Goal: Transaction & Acquisition: Purchase product/service

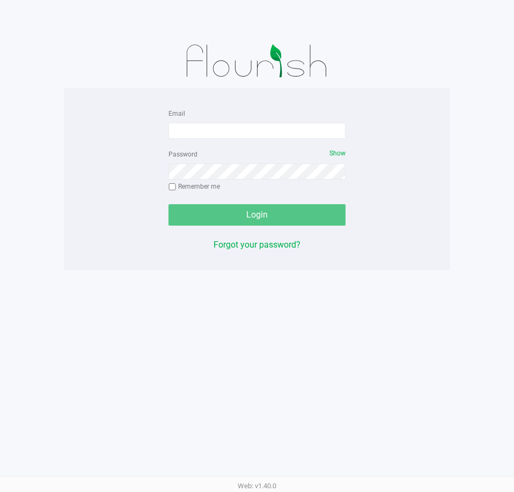
click at [194, 116] on div "Email" at bounding box center [256, 123] width 177 height 32
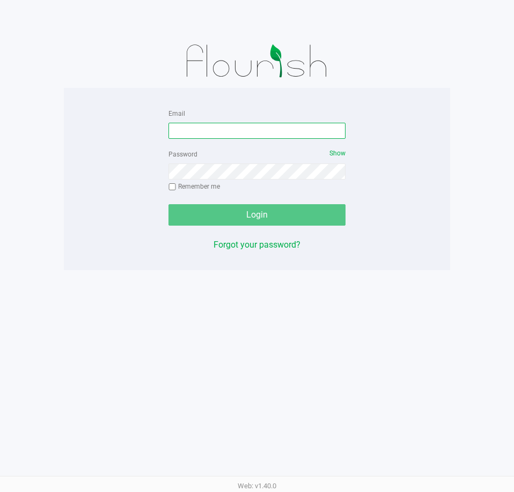
click at [200, 128] on input "Email" at bounding box center [256, 131] width 177 height 16
type input "mharrison@liveparallel.com"
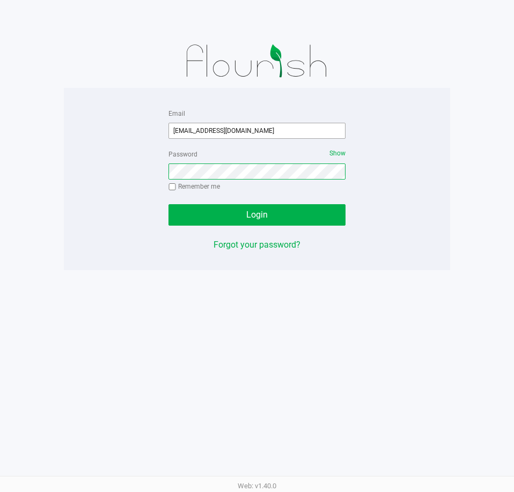
click at [168, 204] on button "Login" at bounding box center [256, 214] width 177 height 21
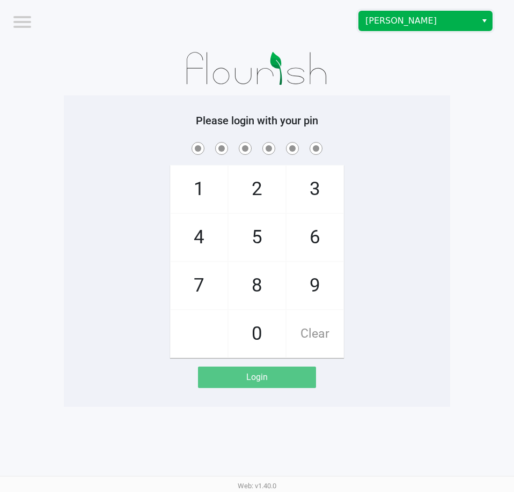
click at [460, 16] on span "Brandon WC" at bounding box center [417, 20] width 105 height 13
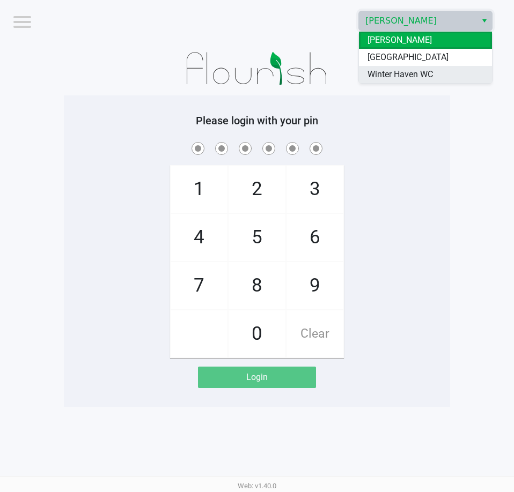
click at [434, 80] on li "Winter Haven WC" at bounding box center [425, 74] width 133 height 17
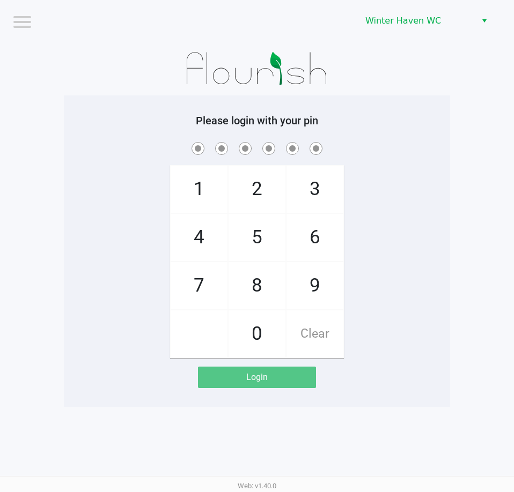
click at [441, 69] on div at bounding box center [257, 69] width 386 height 54
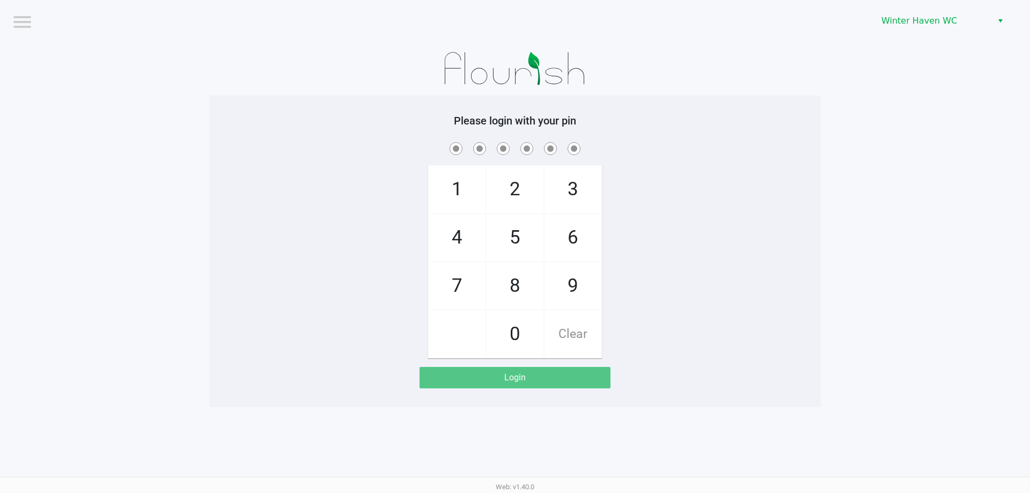
click at [359, 209] on div "1 4 7 2 5 8 0 3 6 9 Clear" at bounding box center [514, 249] width 611 height 218
checkbox input "true"
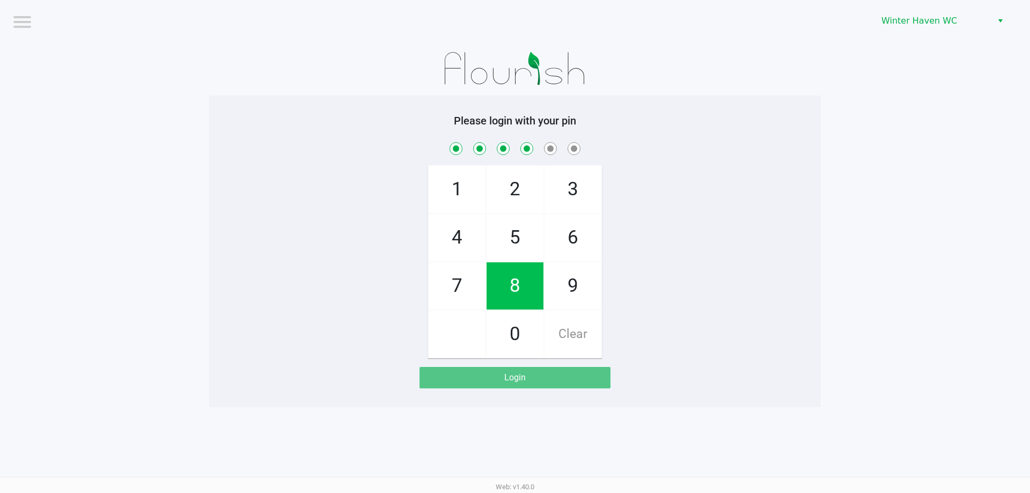
checkbox input "true"
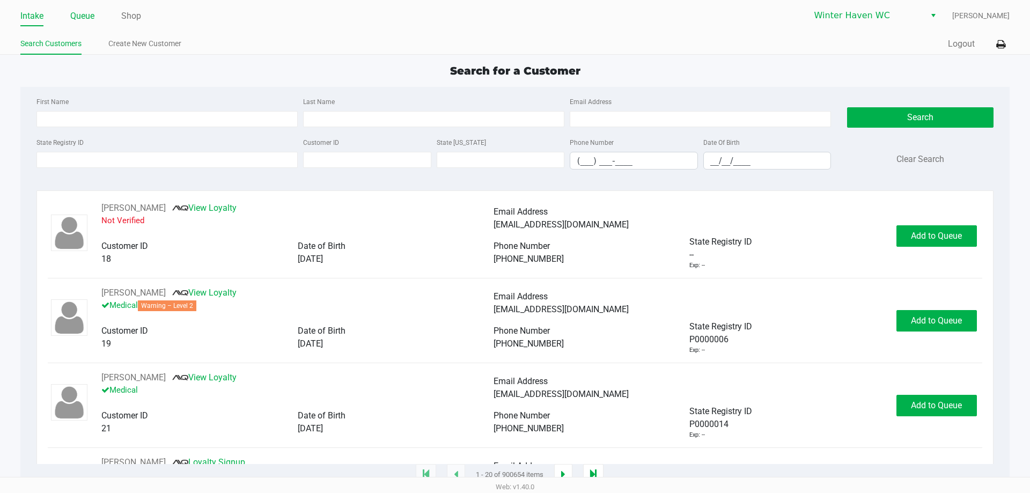
click at [88, 16] on link "Queue" at bounding box center [82, 16] width 24 height 15
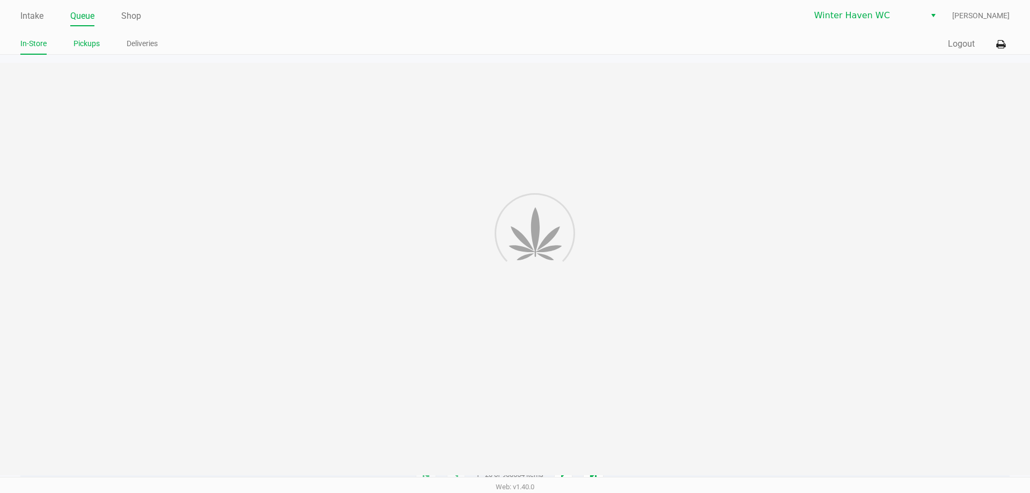
click at [94, 45] on link "Pickups" at bounding box center [86, 43] width 26 height 13
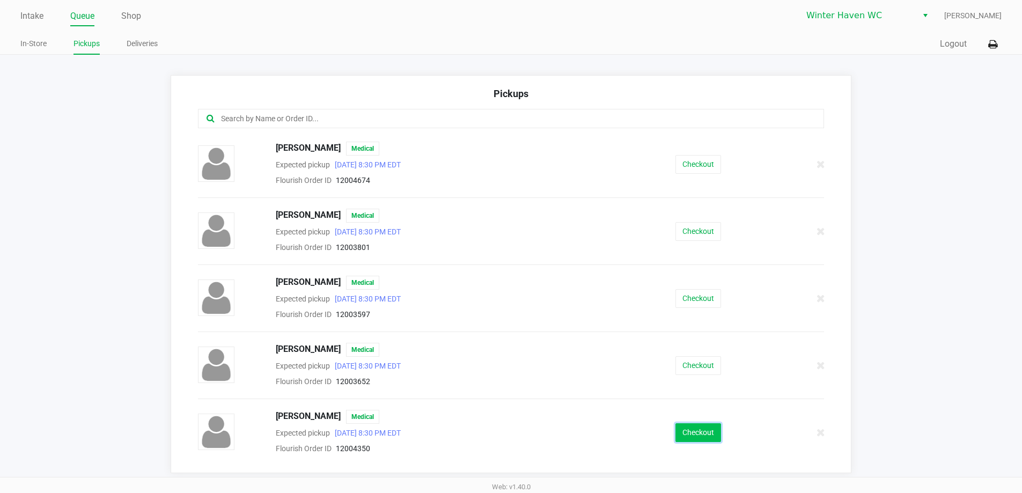
click at [513, 435] on button "Checkout" at bounding box center [698, 432] width 46 height 19
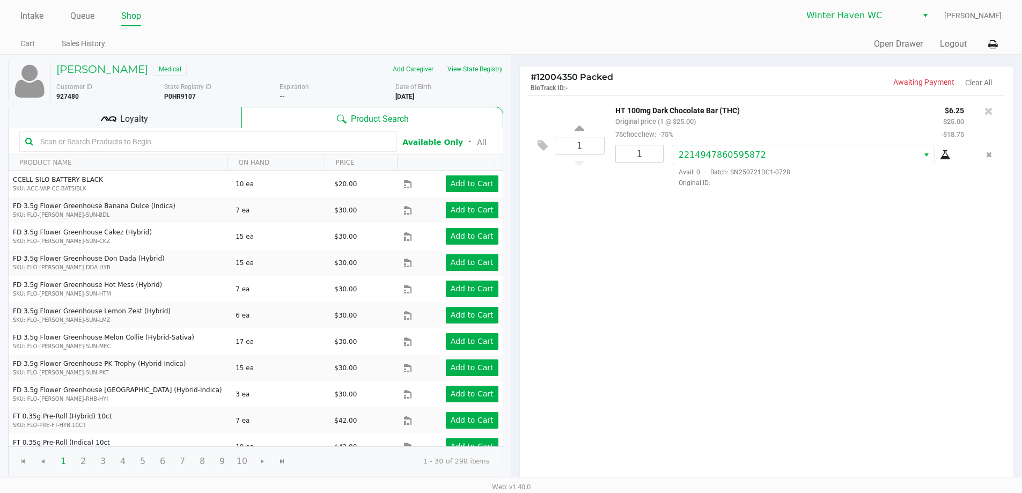
scroll to position [110, 0]
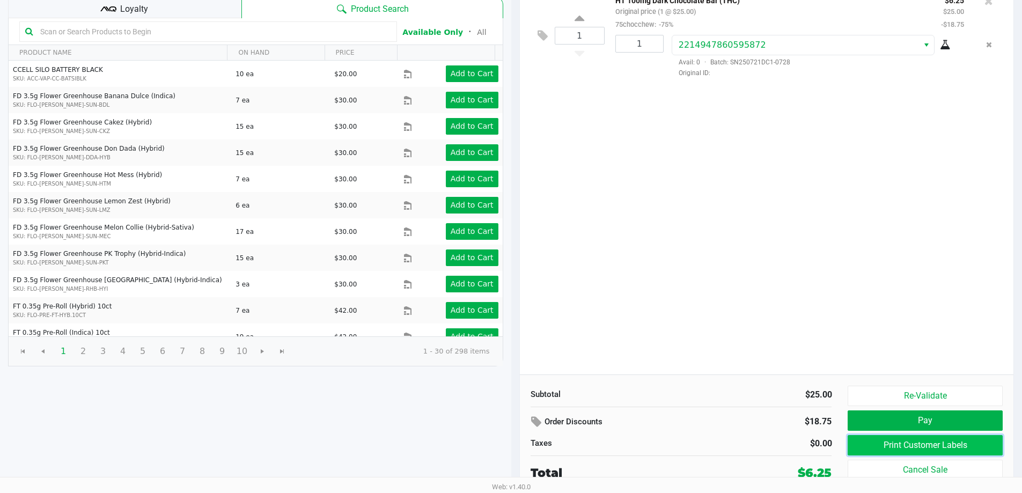
click at [513, 442] on button "Print Customer Labels" at bounding box center [924, 445] width 154 height 20
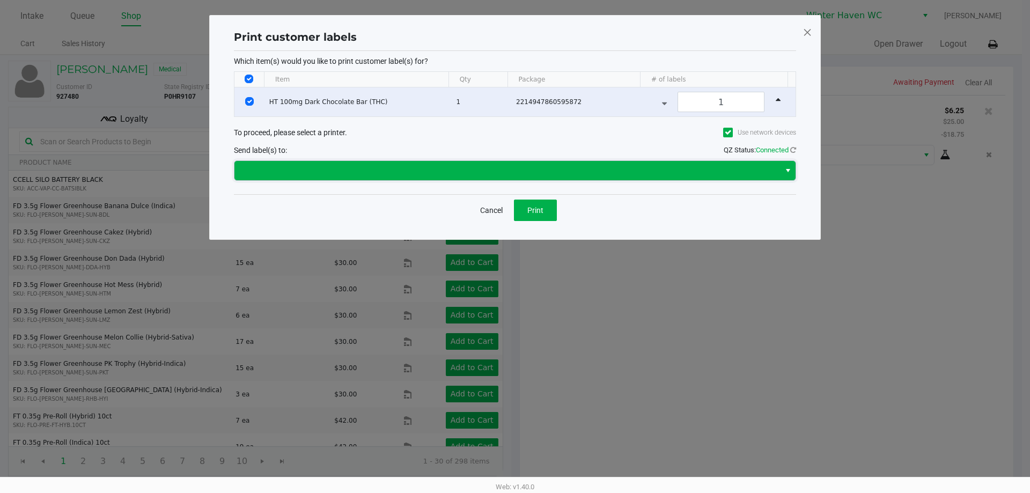
click at [491, 166] on span at bounding box center [507, 170] width 532 height 13
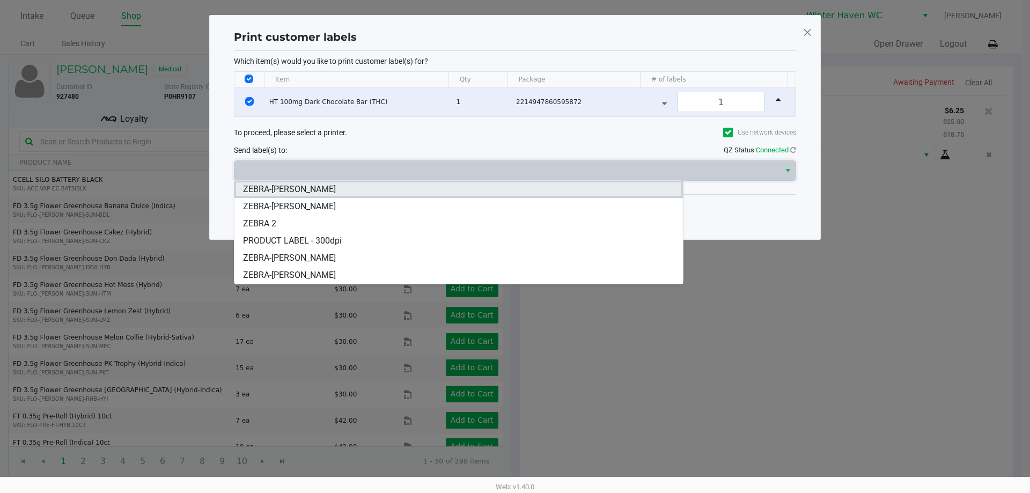
click at [295, 191] on span "ZEBRA-JAMES-OTTO" at bounding box center [289, 189] width 93 height 13
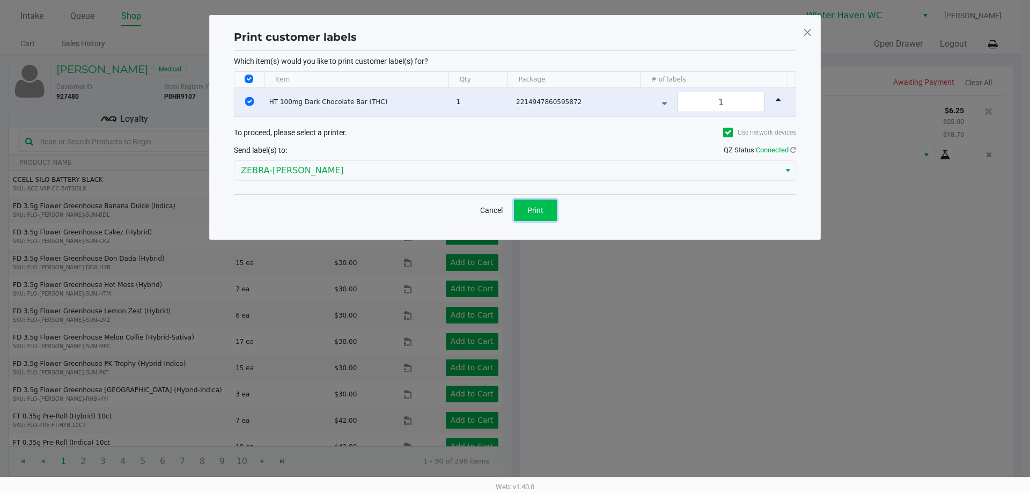
click at [513, 206] on span "Print" at bounding box center [535, 210] width 16 height 9
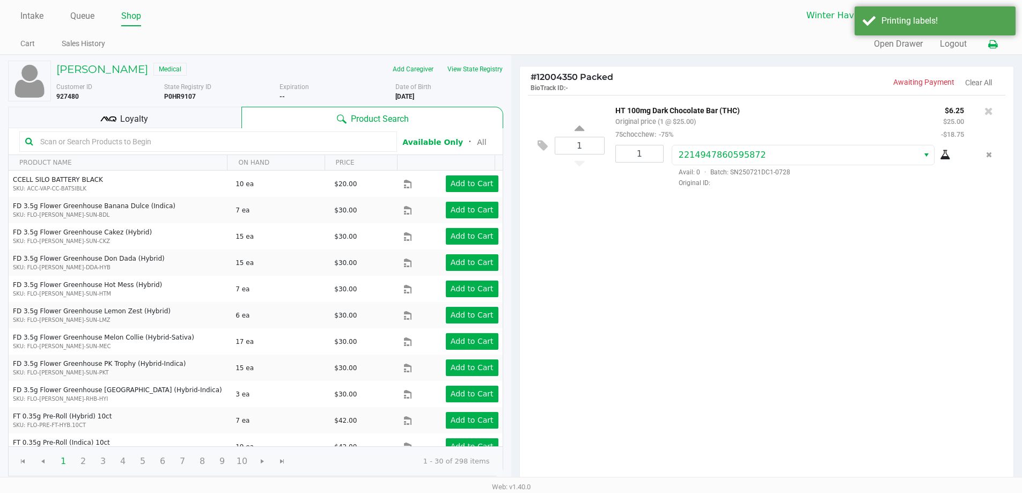
click at [513, 44] on icon at bounding box center [992, 45] width 9 height 8
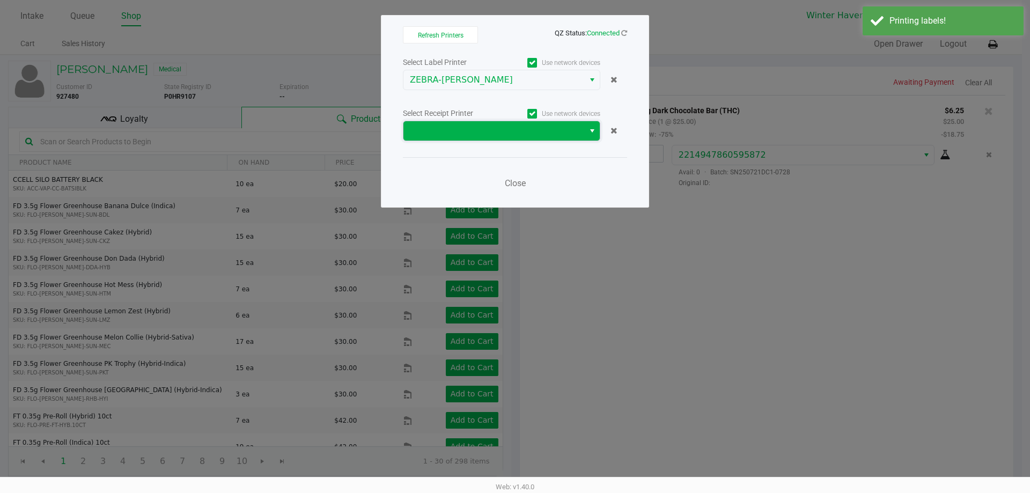
click at [462, 125] on span at bounding box center [494, 130] width 168 height 13
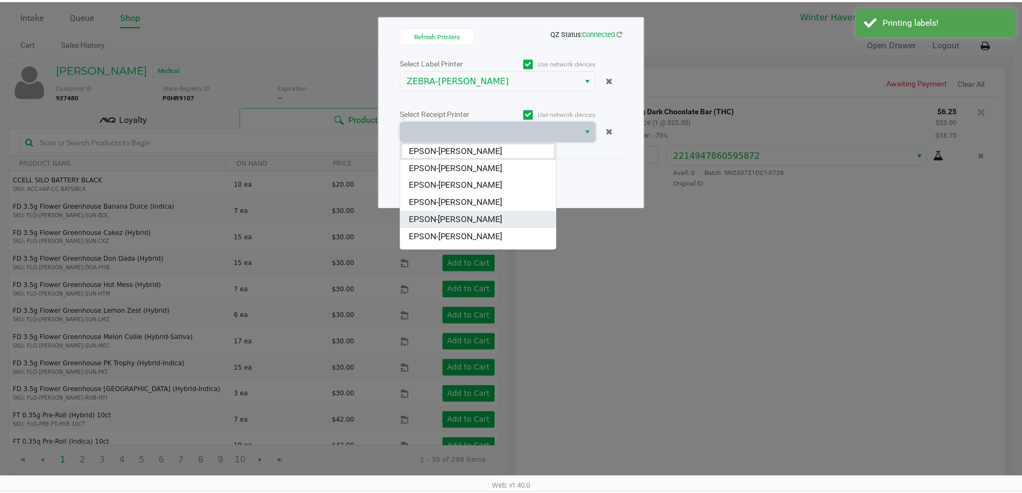
scroll to position [47, 0]
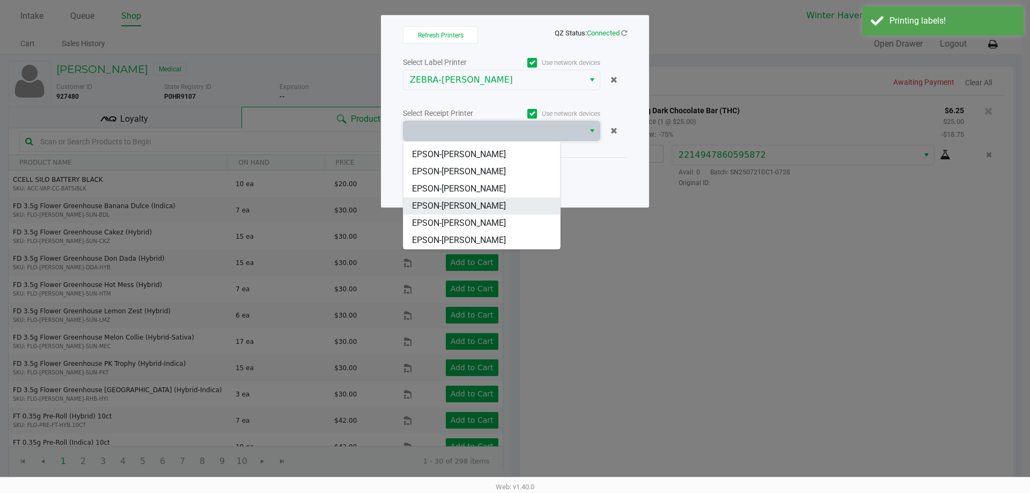
click at [470, 203] on span "EPSON-JAMES-OTTO" at bounding box center [459, 205] width 94 height 13
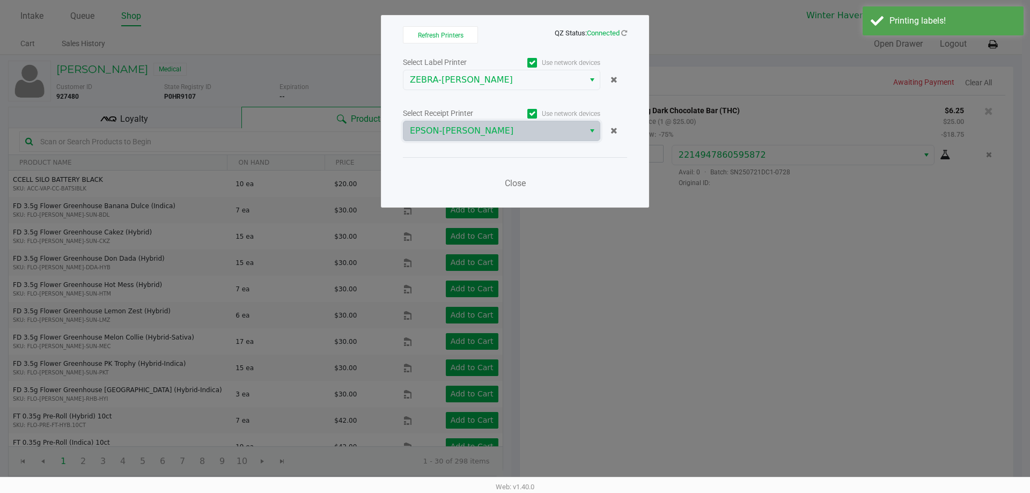
click at [443, 162] on div "Close" at bounding box center [515, 176] width 224 height 39
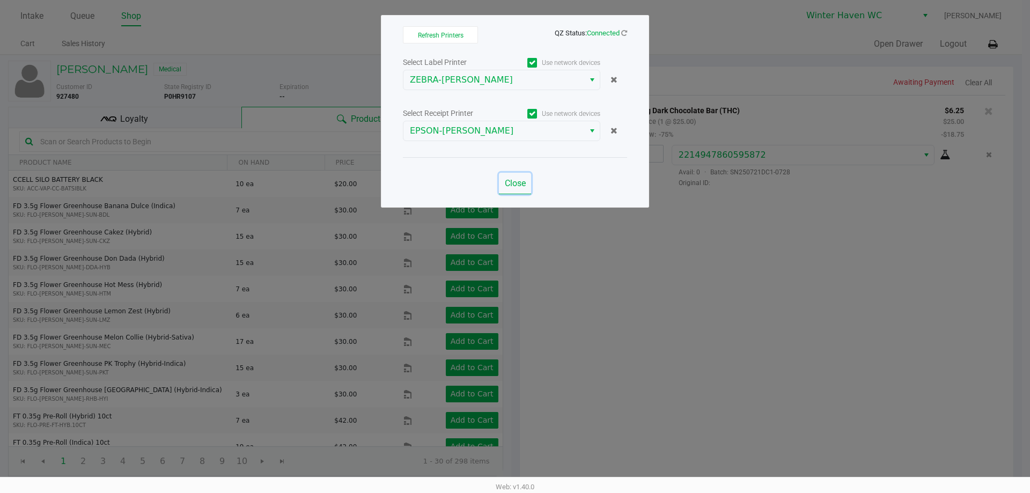
click at [513, 180] on span "Close" at bounding box center [515, 183] width 21 height 10
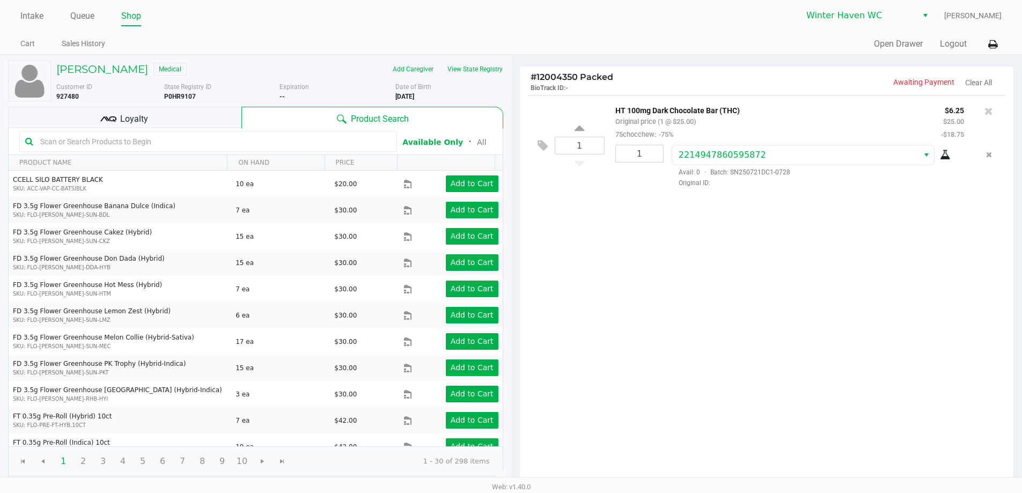
click at [165, 107] on div "Loyalty" at bounding box center [124, 117] width 233 height 21
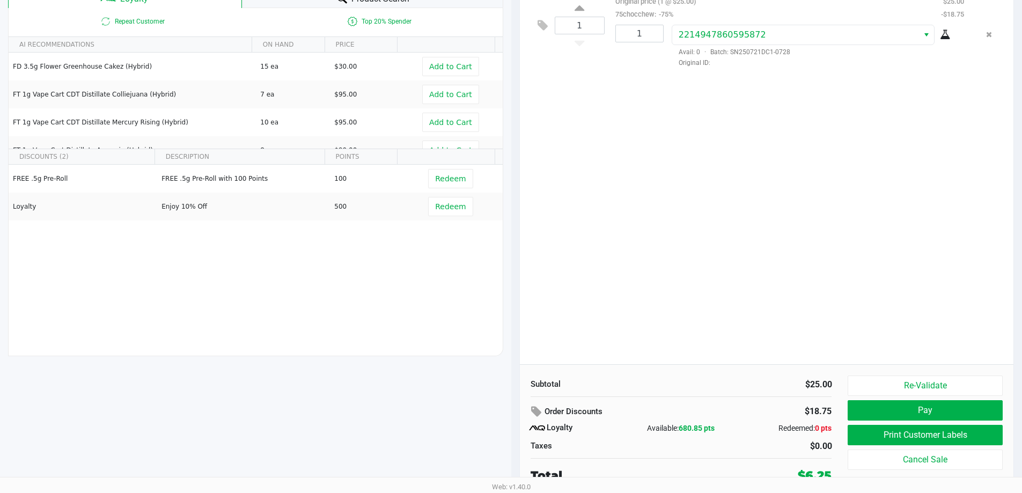
scroll to position [123, 0]
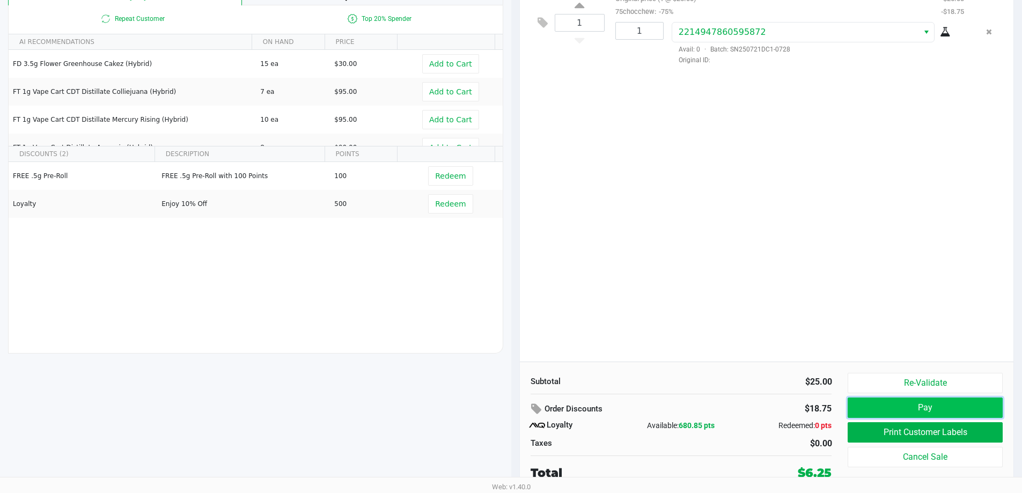
click at [513, 411] on button "Pay" at bounding box center [924, 407] width 154 height 20
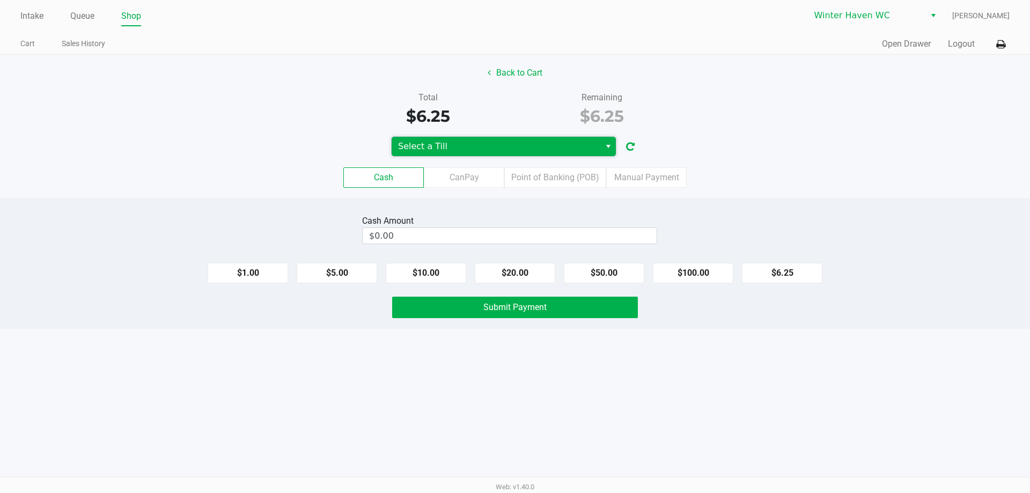
click at [477, 147] on span "Select a Till" at bounding box center [496, 146] width 196 height 13
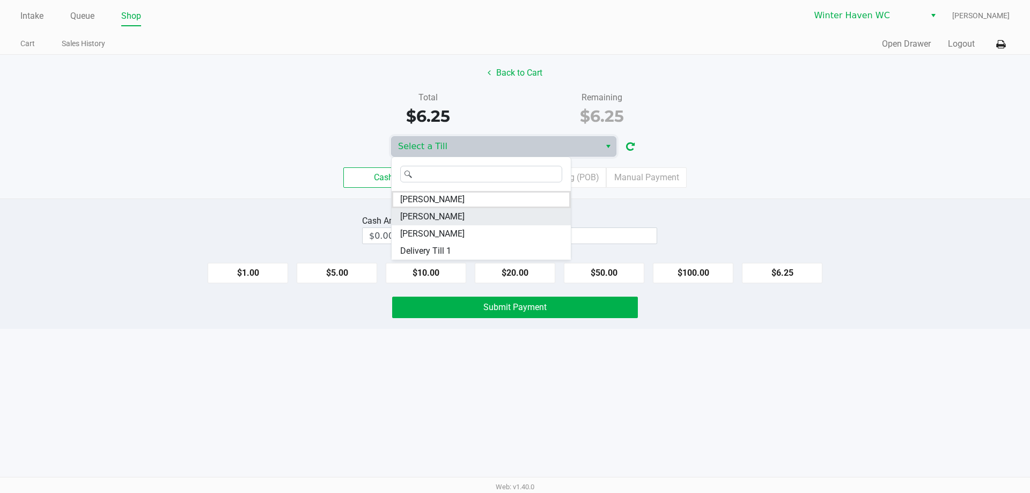
click at [452, 213] on li "JAMES-OTTO" at bounding box center [480, 216] width 179 height 17
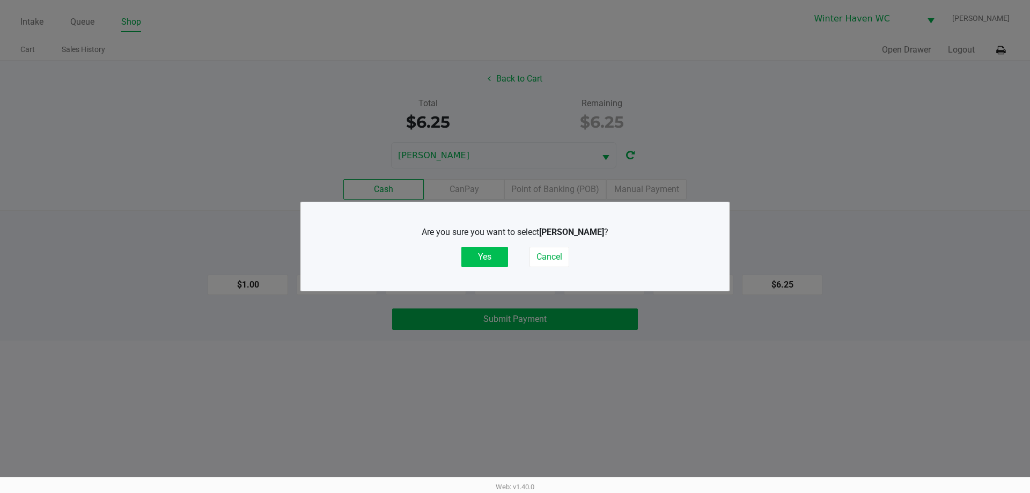
click at [491, 254] on button "Yes" at bounding box center [484, 257] width 47 height 20
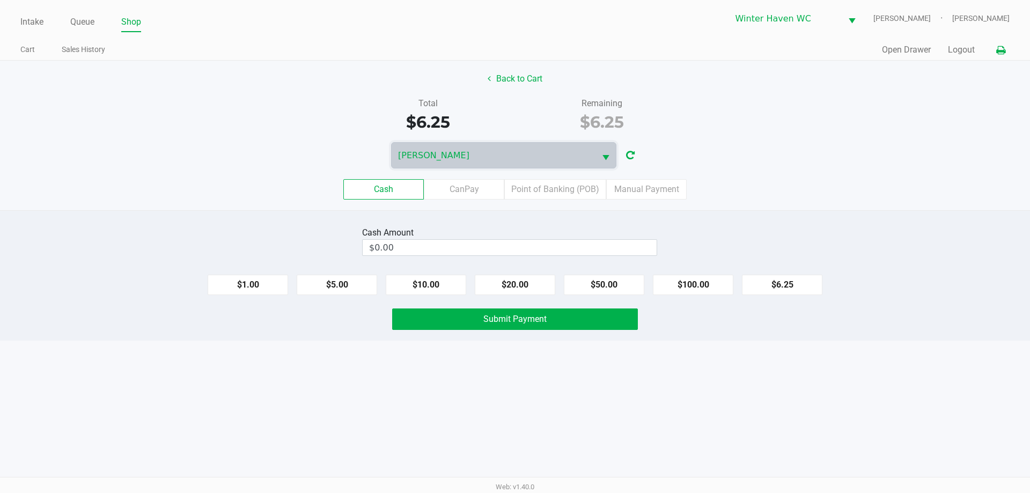
click at [513, 47] on icon at bounding box center [1000, 51] width 9 height 8
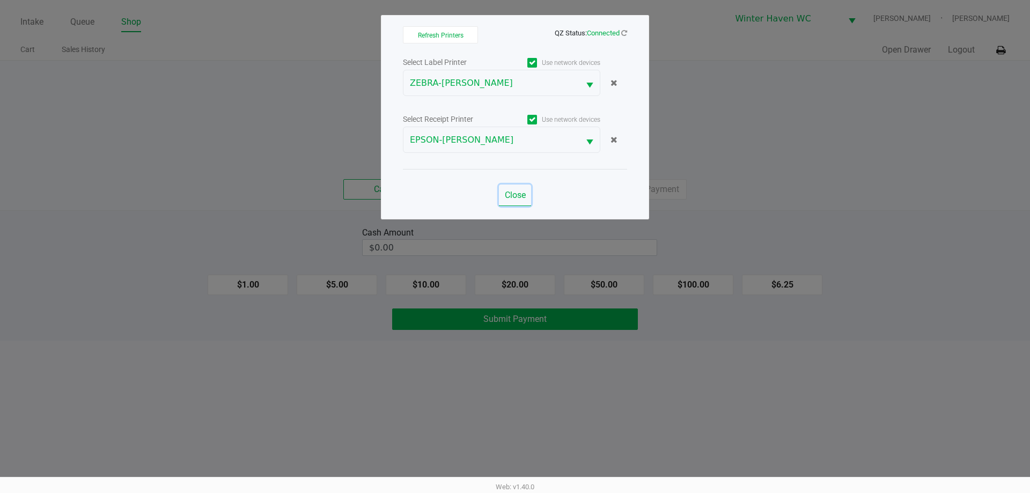
click at [513, 192] on span "Close" at bounding box center [515, 195] width 21 height 10
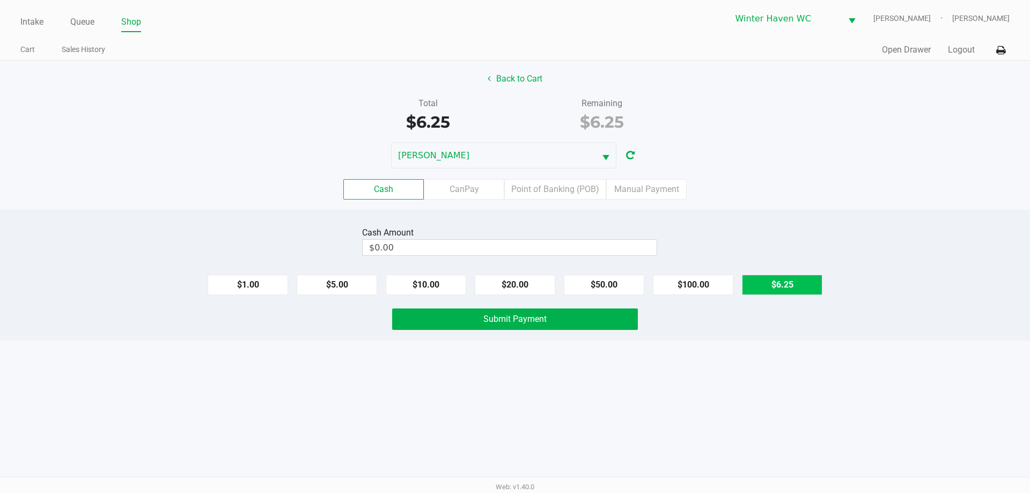
click at [513, 286] on button "$6.25" at bounding box center [782, 285] width 80 height 20
type input "$6.25"
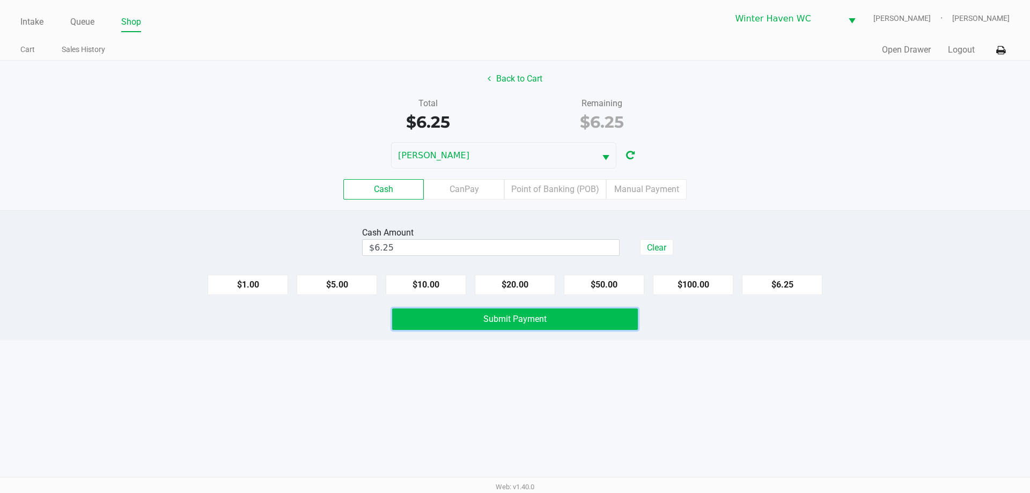
click at [513, 322] on span "Submit Payment" at bounding box center [514, 319] width 63 height 10
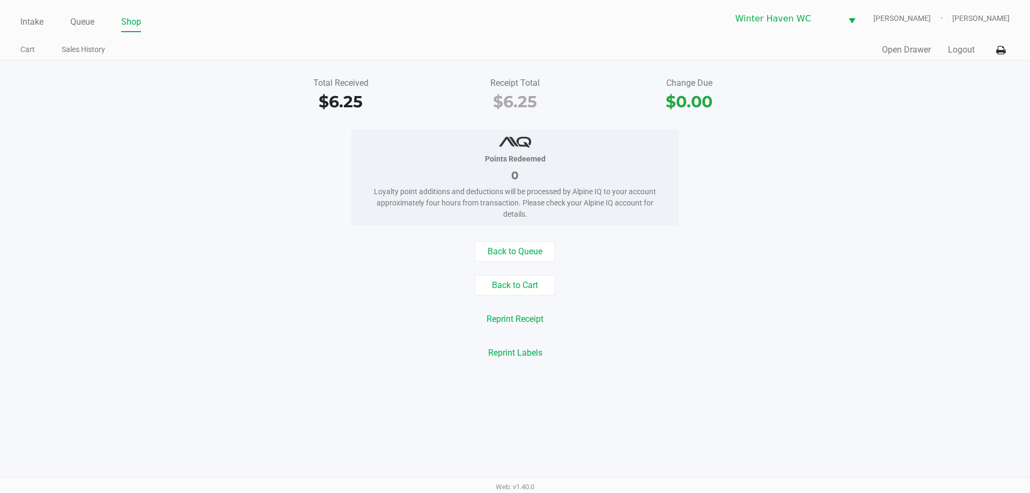
click at [513, 45] on div "Quick Sale Open Drawer Logout" at bounding box center [762, 50] width 494 height 20
click at [513, 51] on button "Logout" at bounding box center [961, 49] width 27 height 13
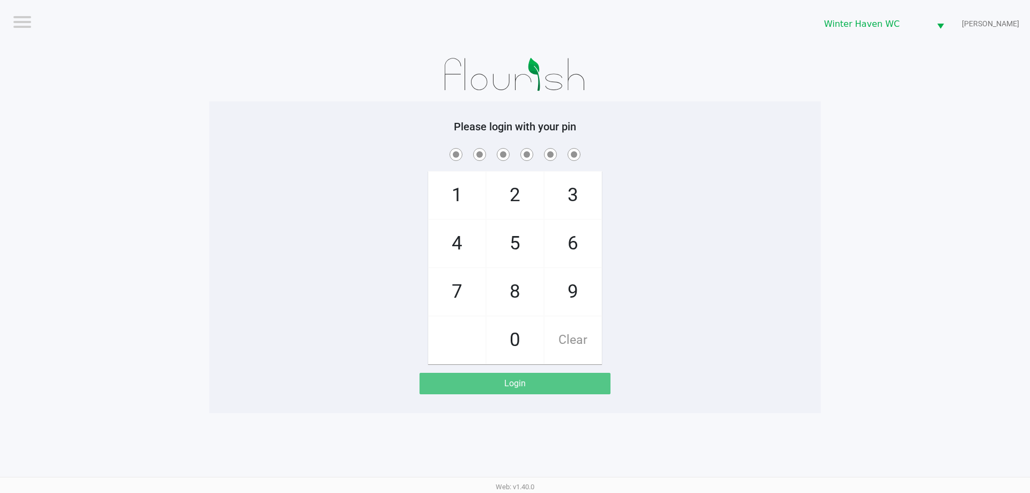
click at [513, 132] on h5 "Please login with your pin" at bounding box center [514, 126] width 595 height 13
checkbox input "true"
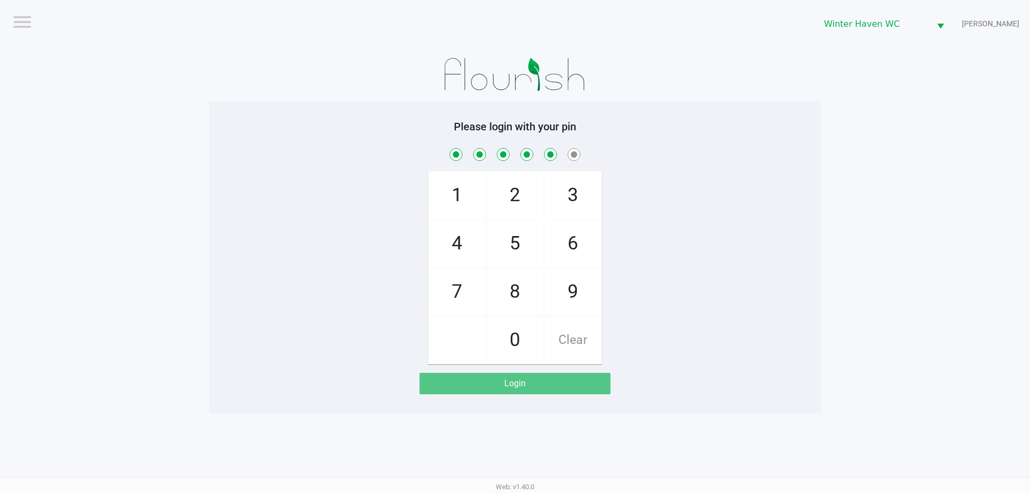
checkbox input "true"
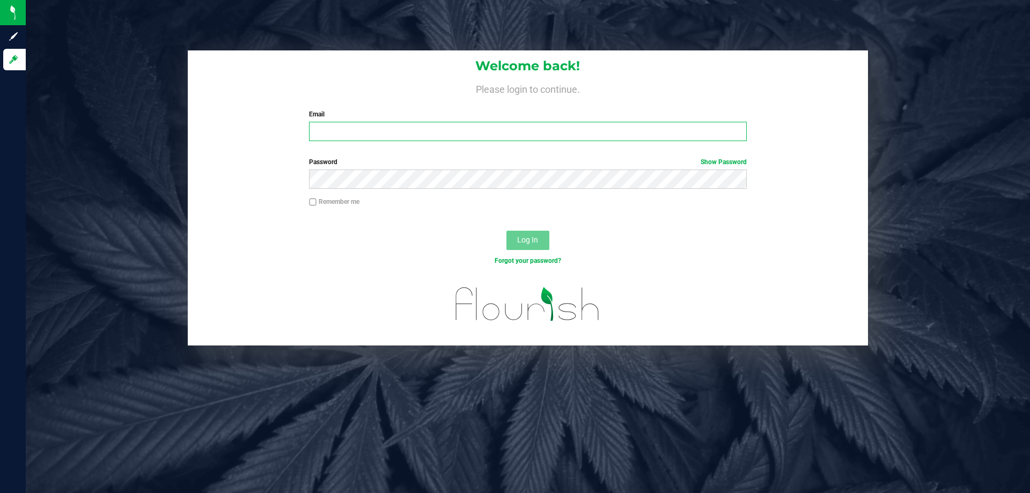
click at [385, 129] on input "Email" at bounding box center [527, 131] width 437 height 19
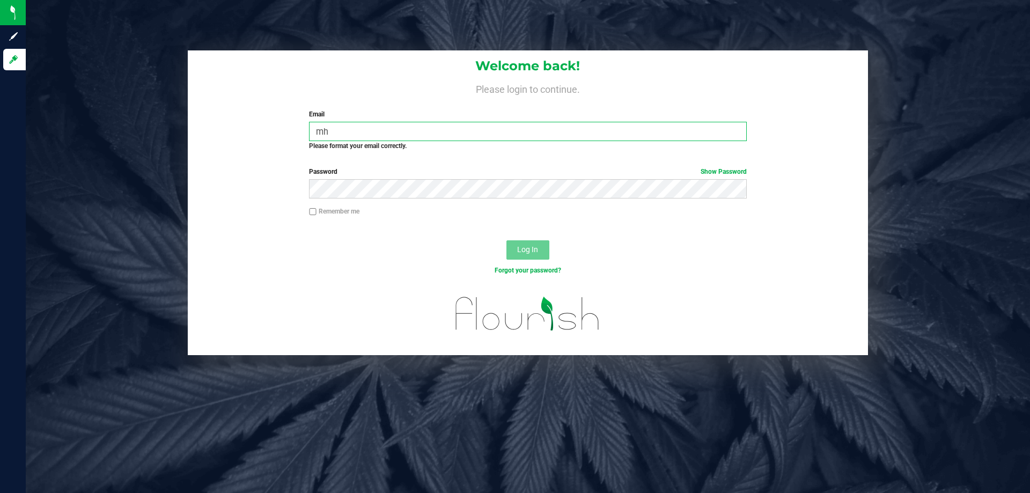
type input "m"
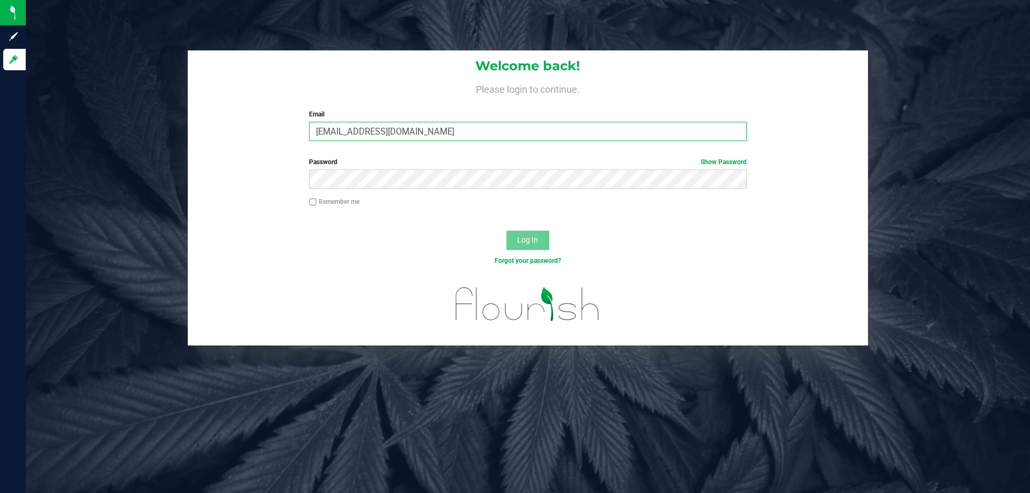
type input "[EMAIL_ADDRESS][DOMAIN_NAME]"
click at [506, 231] on button "Log In" at bounding box center [527, 240] width 43 height 19
